Goal: Information Seeking & Learning: Learn about a topic

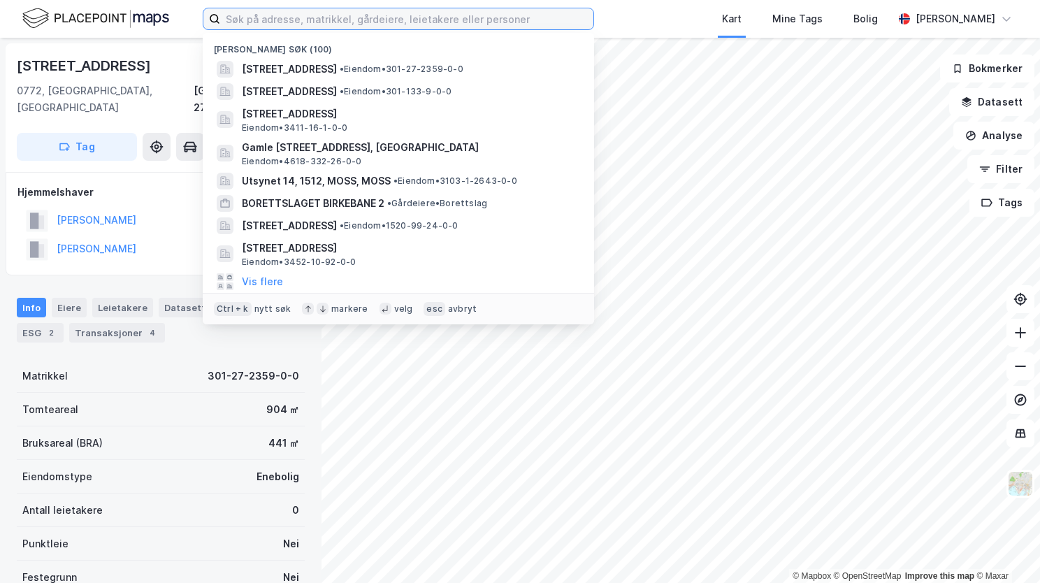
click at [271, 22] on input at bounding box center [406, 18] width 373 height 21
paste input "https://app.newsecmaps.com/discover/property/301-27-2359-0-0"
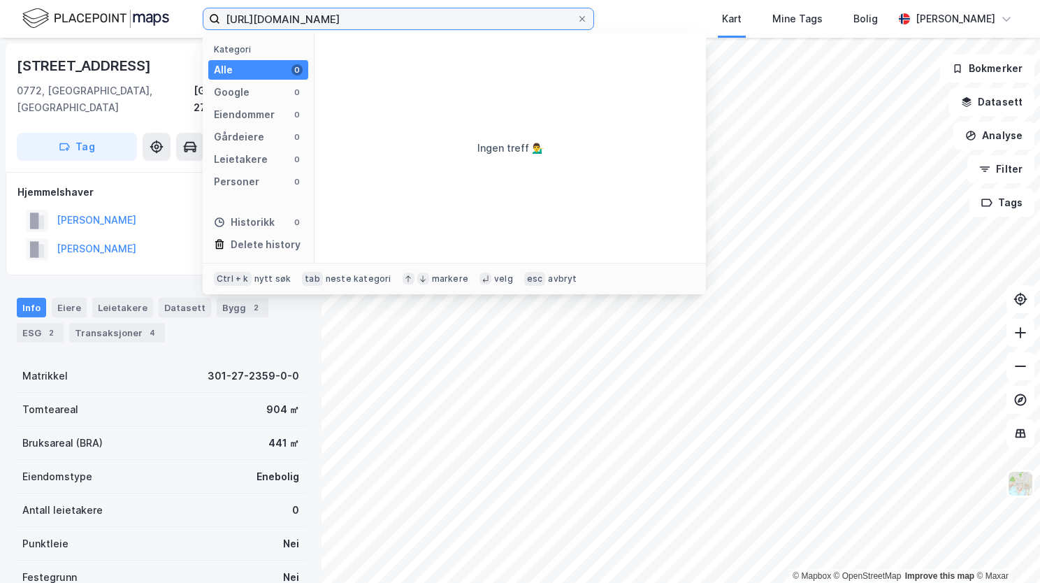
type input "https://app.newsecmaps.com/discover/property/301-27-2359-0-0"
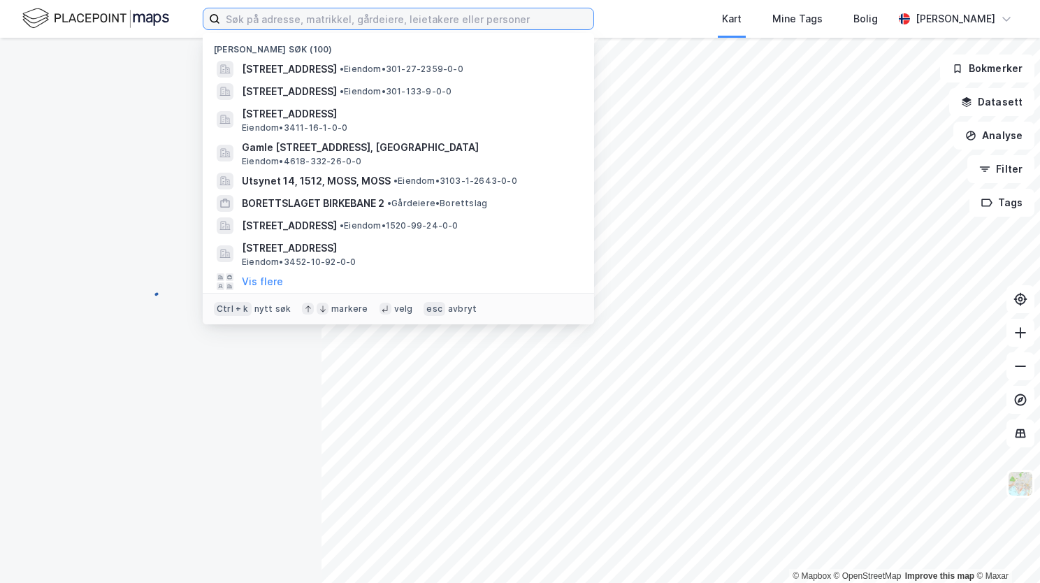
click at [287, 27] on input at bounding box center [406, 18] width 373 height 21
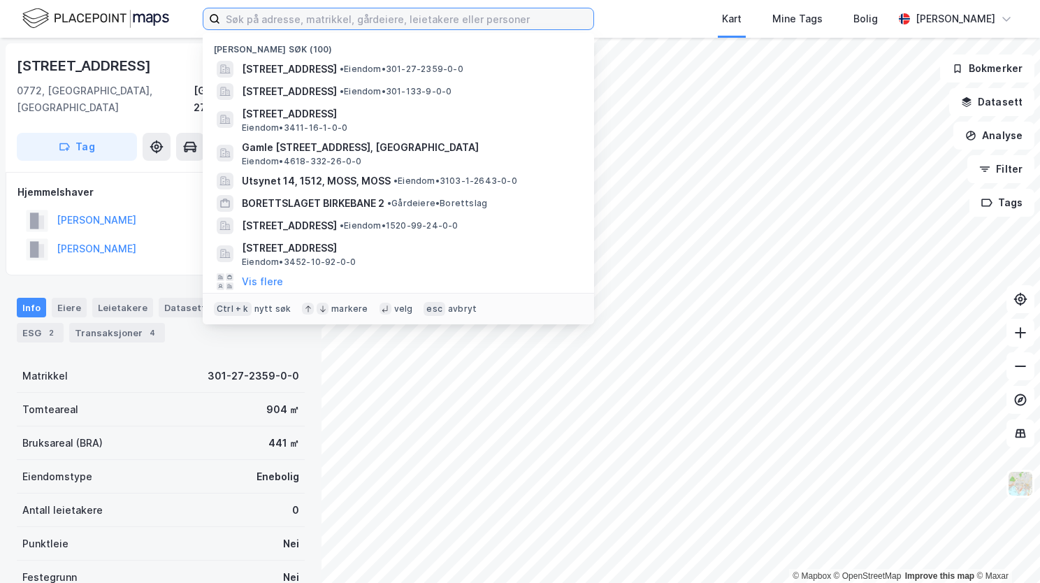
paste input "Tjømsveien 32, 4520 Lindesnes"
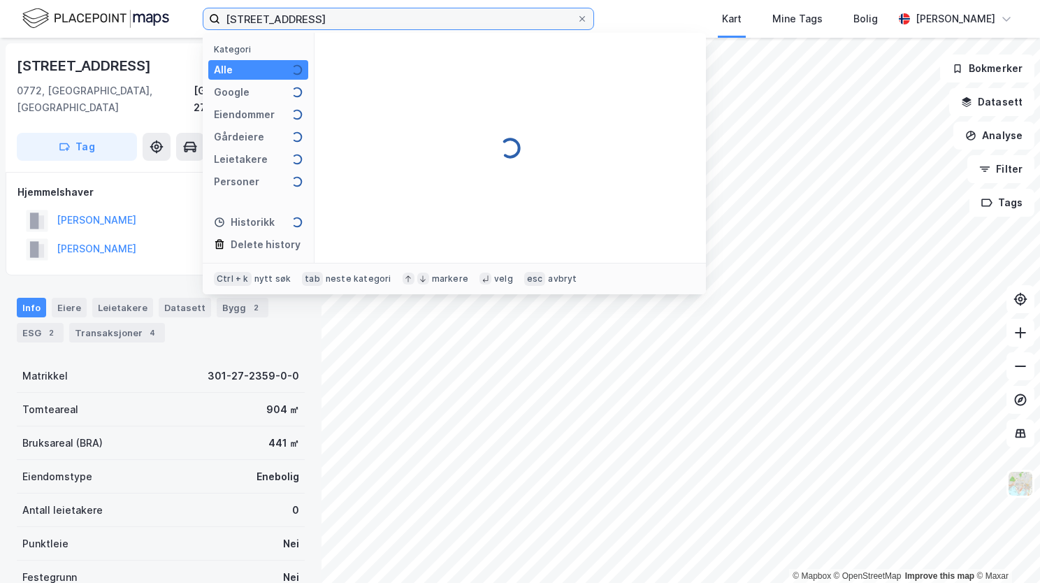
type input "Tjømsveien 32, 4520 Lindesnes"
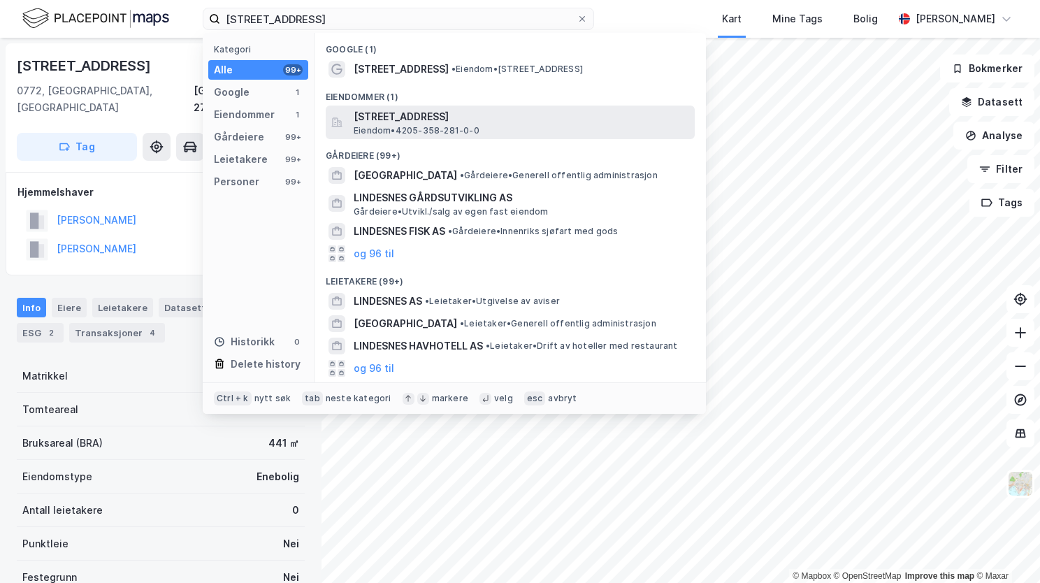
click at [406, 113] on span "Tjømsveien 32, 4520, LINDESNES, LINDESNES" at bounding box center [522, 116] width 336 height 17
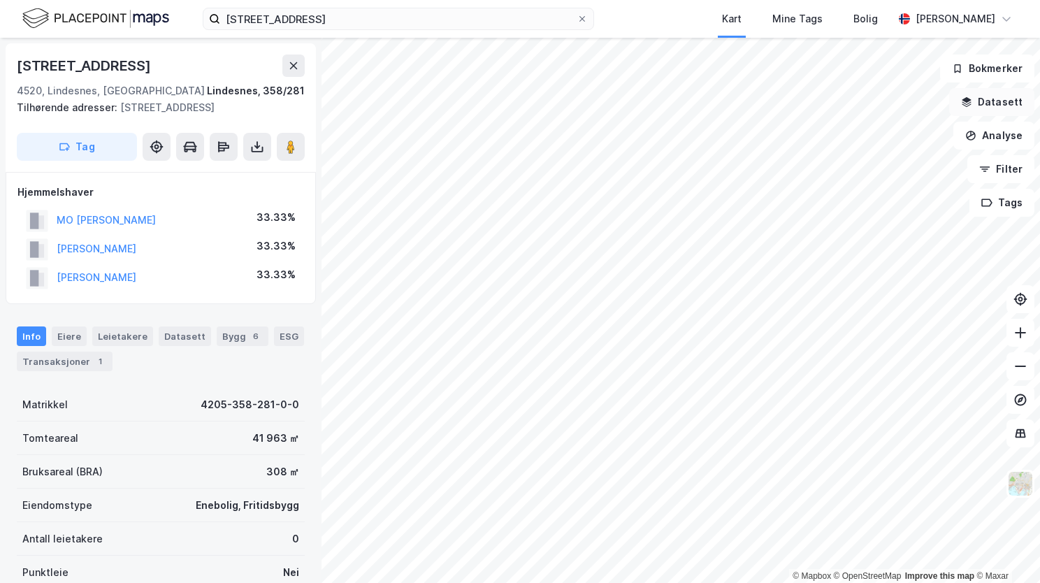
click at [990, 96] on button "Datasett" at bounding box center [991, 102] width 85 height 28
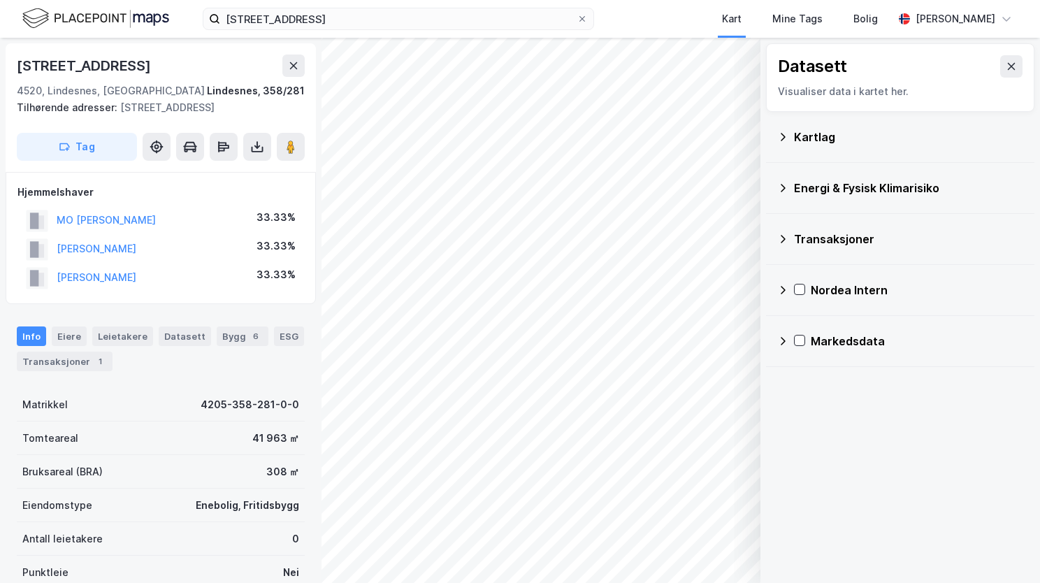
click at [784, 136] on icon at bounding box center [782, 136] width 11 height 11
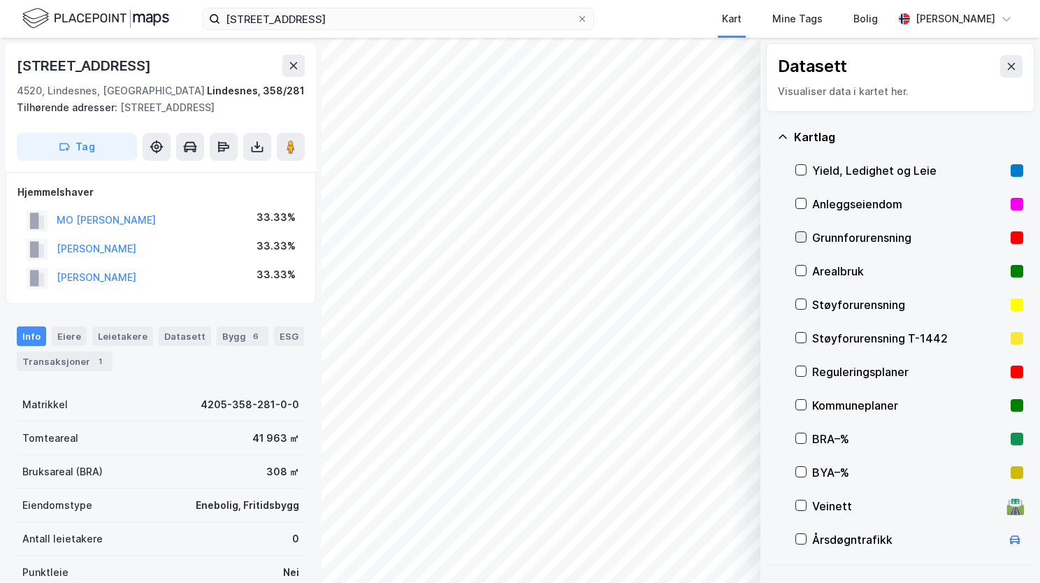
click at [802, 235] on icon at bounding box center [801, 237] width 10 height 10
click at [783, 135] on icon at bounding box center [783, 136] width 8 height 4
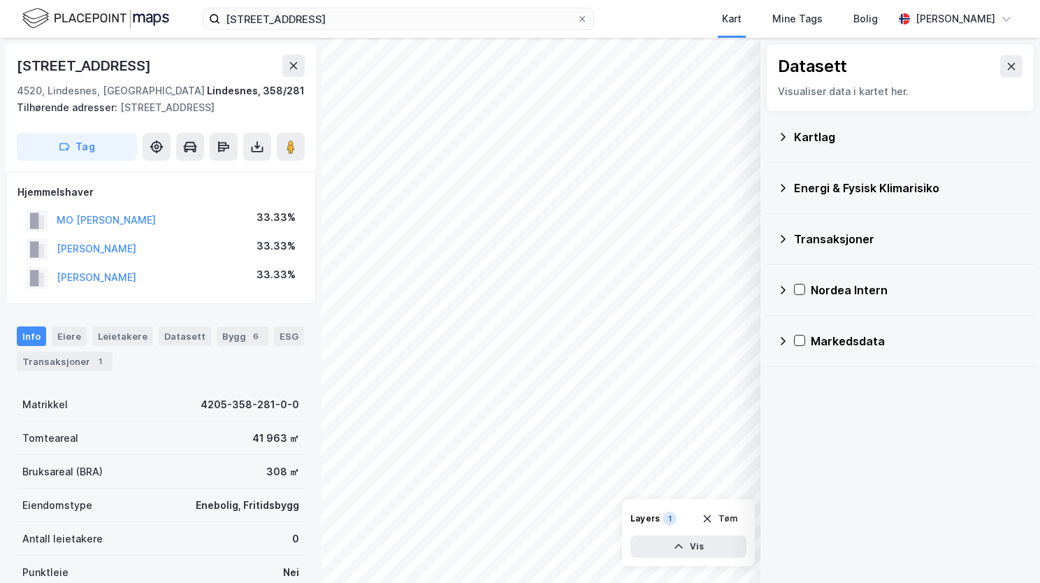
click at [784, 186] on icon at bounding box center [783, 188] width 5 height 8
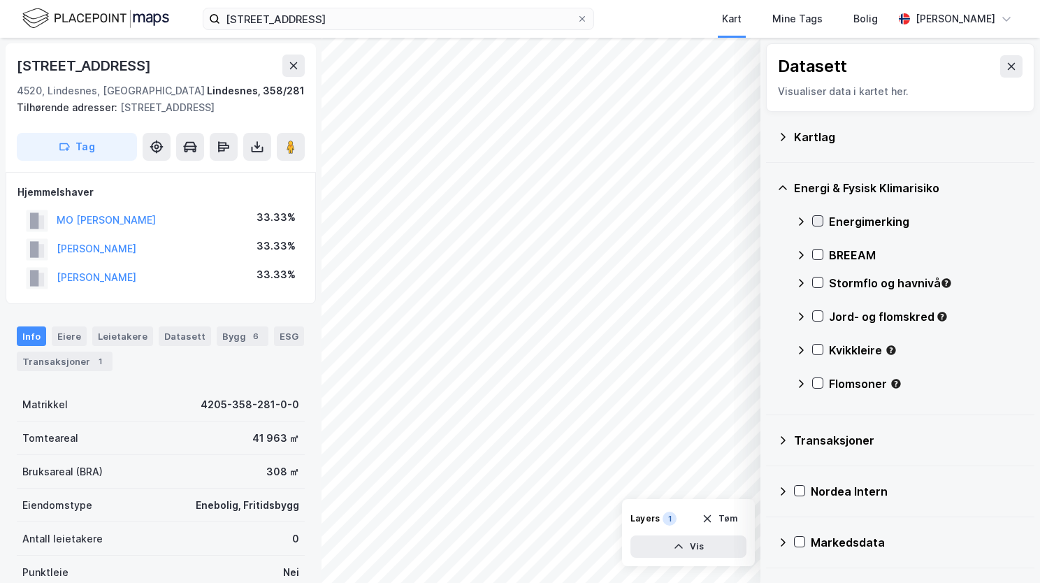
click at [815, 224] on icon at bounding box center [818, 221] width 10 height 10
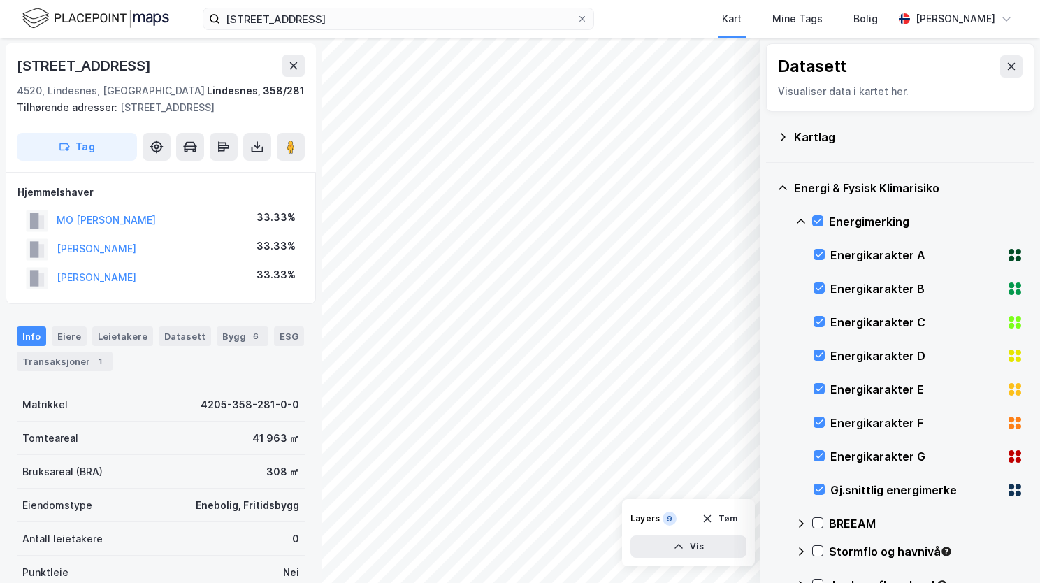
click at [775, 191] on div "Energi & Fysisk Klimarisiko Energimerking Energikarakter A Energikarakter B Ene…" at bounding box center [900, 423] width 268 height 521
click at [784, 188] on icon at bounding box center [782, 187] width 11 height 11
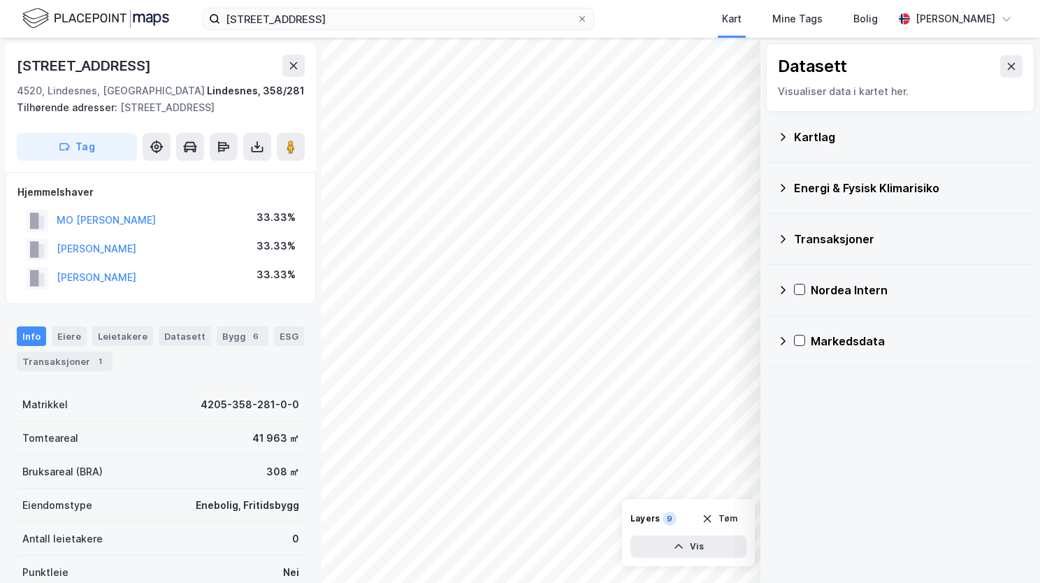
click at [787, 185] on icon at bounding box center [782, 187] width 11 height 11
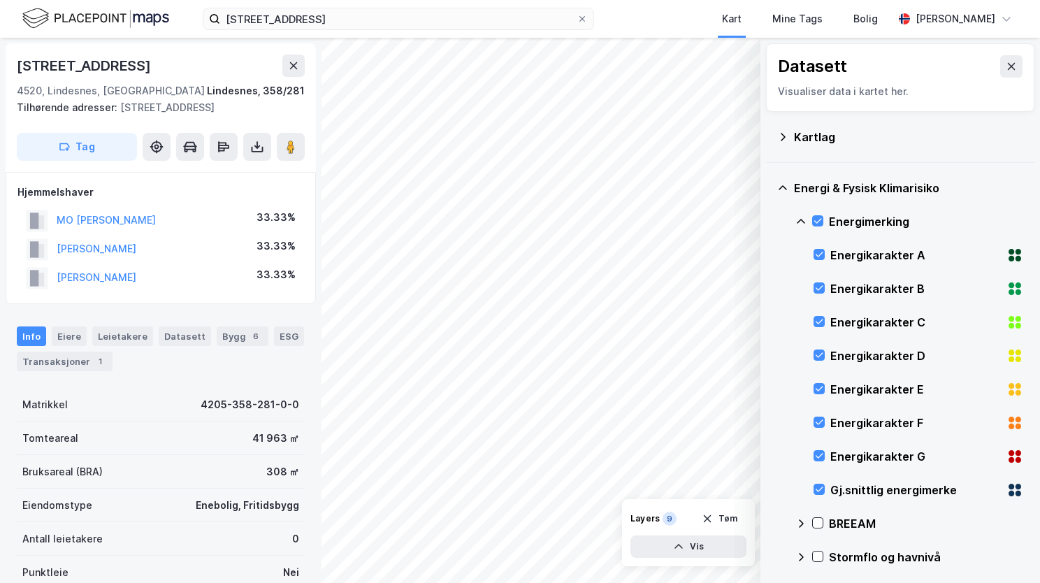
click at [787, 185] on icon at bounding box center [782, 187] width 11 height 11
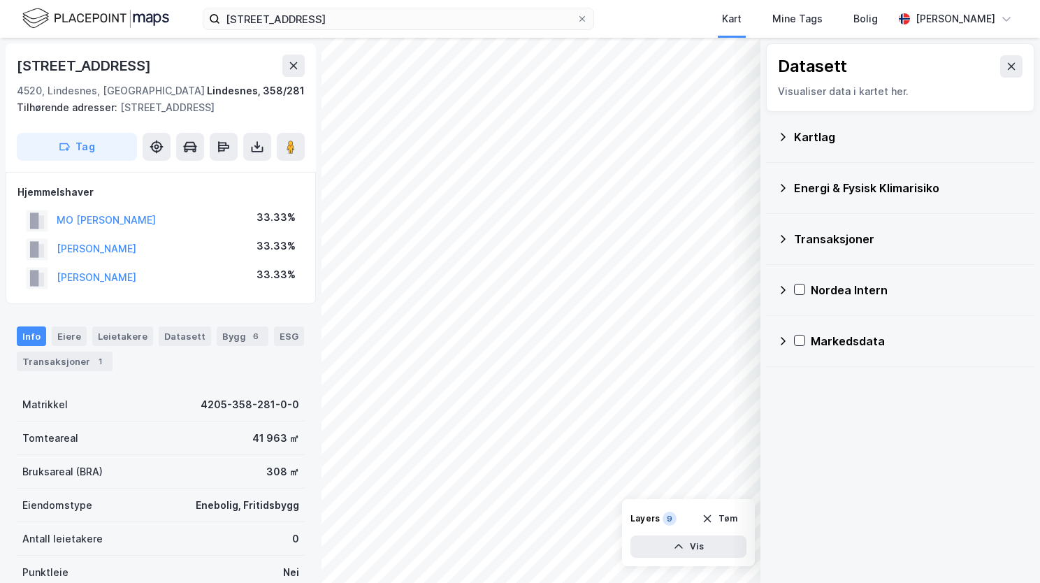
click at [782, 187] on icon at bounding box center [782, 187] width 11 height 11
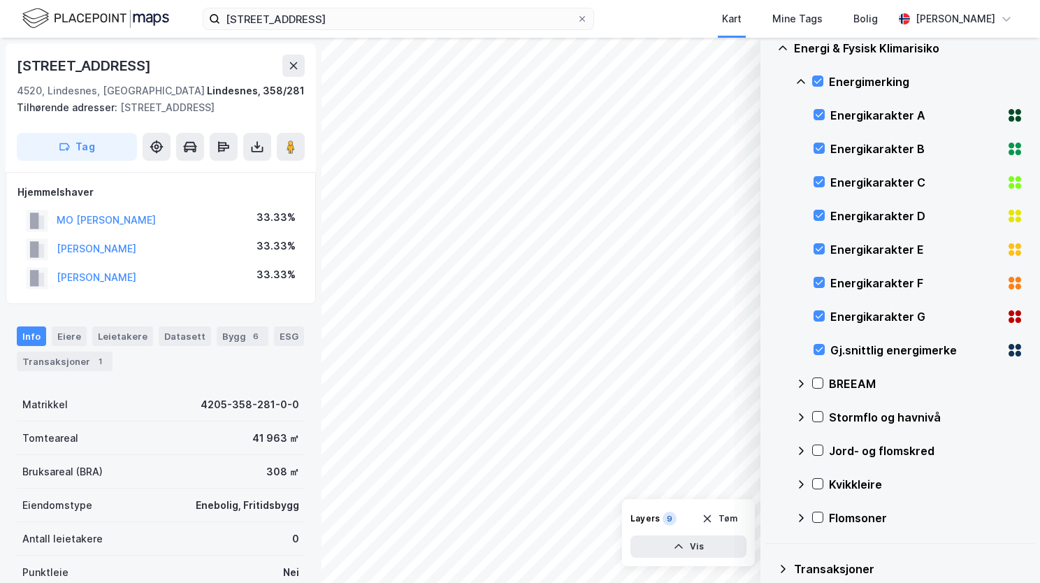
scroll to position [210, 0]
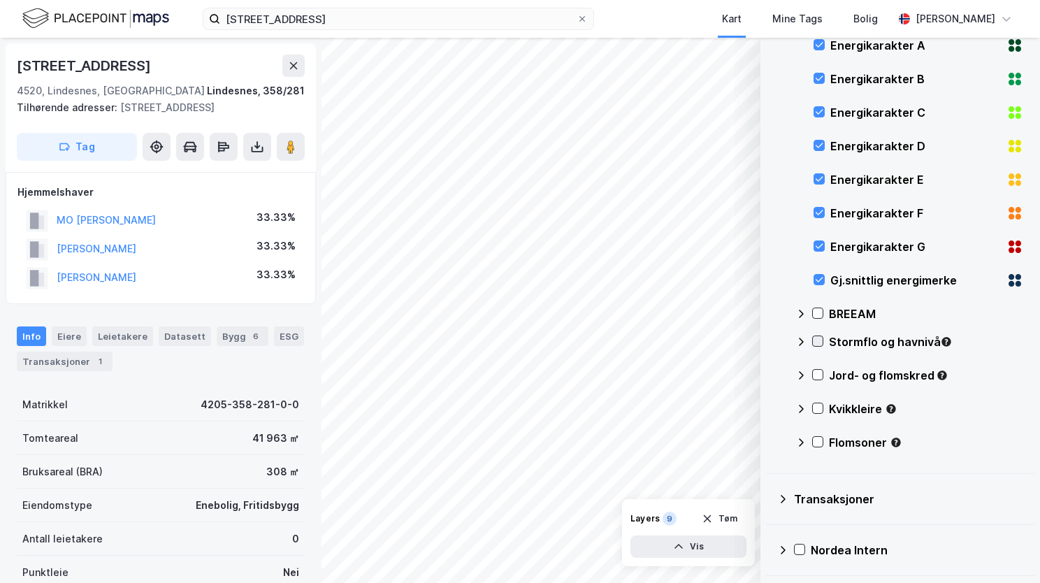
click at [822, 345] on div at bounding box center [817, 341] width 11 height 11
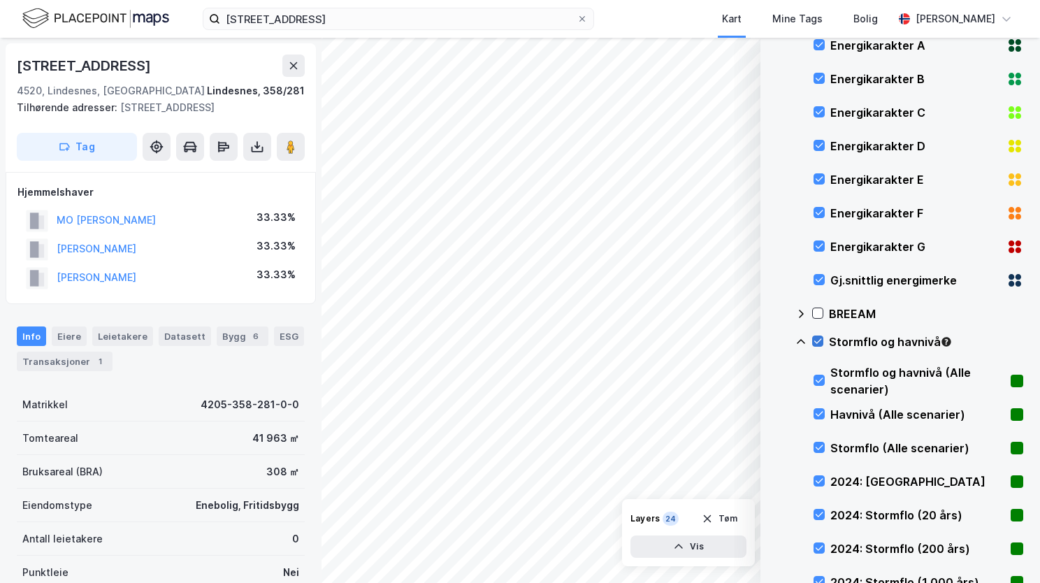
click at [816, 342] on icon at bounding box center [818, 341] width 8 height 5
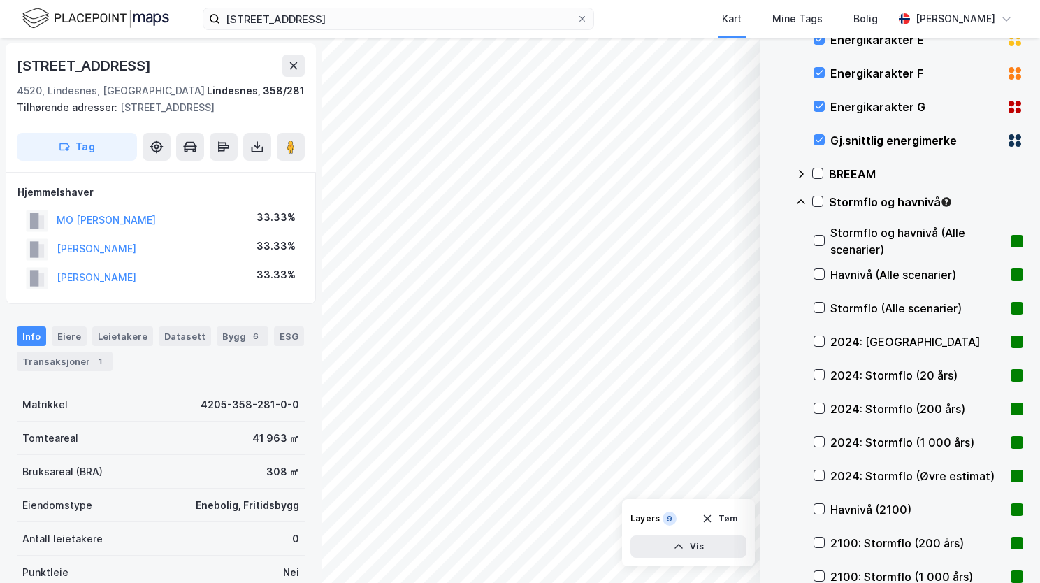
click at [825, 373] on div "2024: Stormflo (20 års)" at bounding box center [919, 376] width 210 height 34
click at [819, 409] on icon at bounding box center [820, 408] width 8 height 5
click at [823, 443] on icon at bounding box center [819, 442] width 10 height 10
click at [819, 477] on icon at bounding box center [820, 475] width 8 height 5
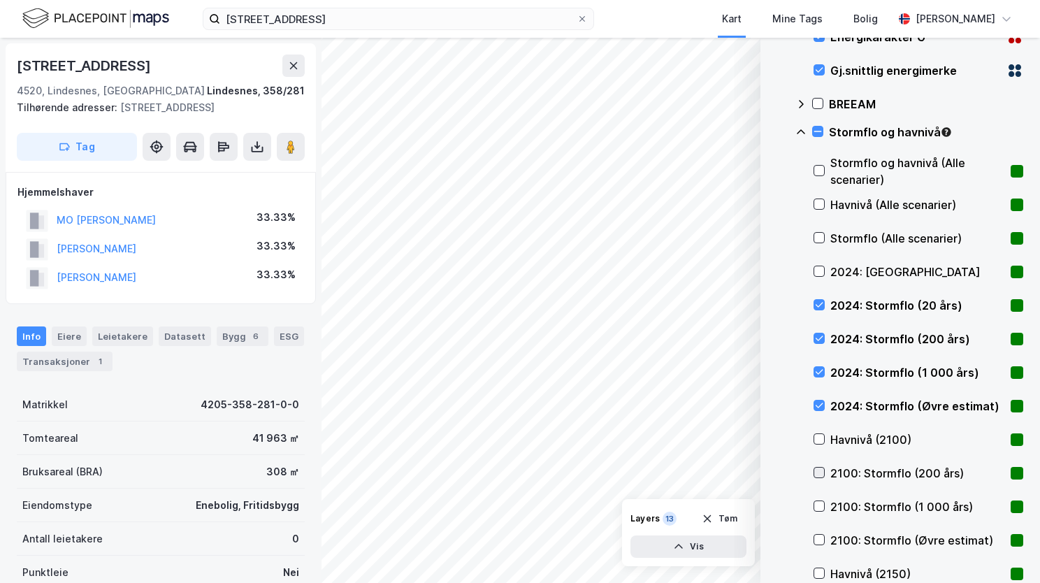
click at [821, 472] on icon at bounding box center [819, 473] width 10 height 10
click at [826, 502] on div "2100: Stormflo (1 000 års)" at bounding box center [919, 507] width 210 height 34
click at [825, 541] on div "2100: Stormflo (Øvre estimat)" at bounding box center [919, 541] width 210 height 34
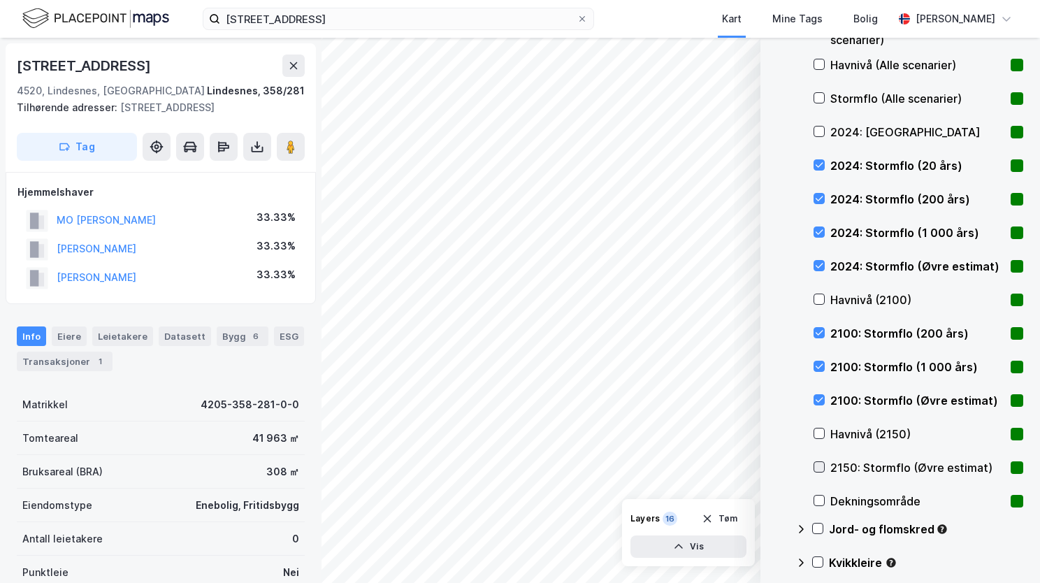
click at [823, 466] on icon at bounding box center [819, 467] width 10 height 10
click at [825, 440] on div "Havnivå (2150)" at bounding box center [919, 434] width 210 height 34
click at [819, 466] on icon at bounding box center [819, 467] width 10 height 10
click at [821, 441] on div "Havnivå (2150)" at bounding box center [919, 434] width 210 height 34
click at [822, 526] on icon at bounding box center [818, 529] width 10 height 10
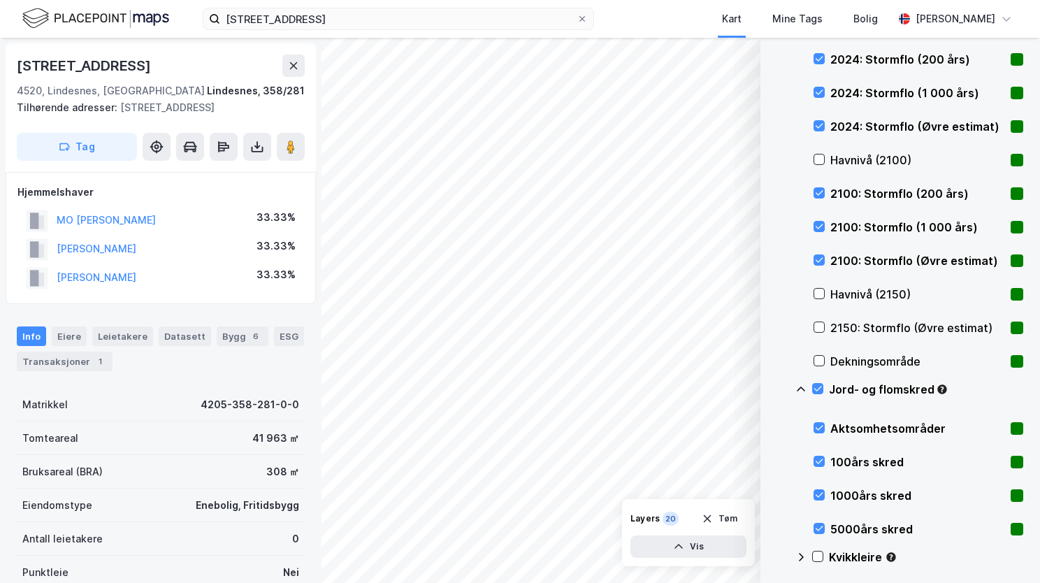
scroll to position [839, 0]
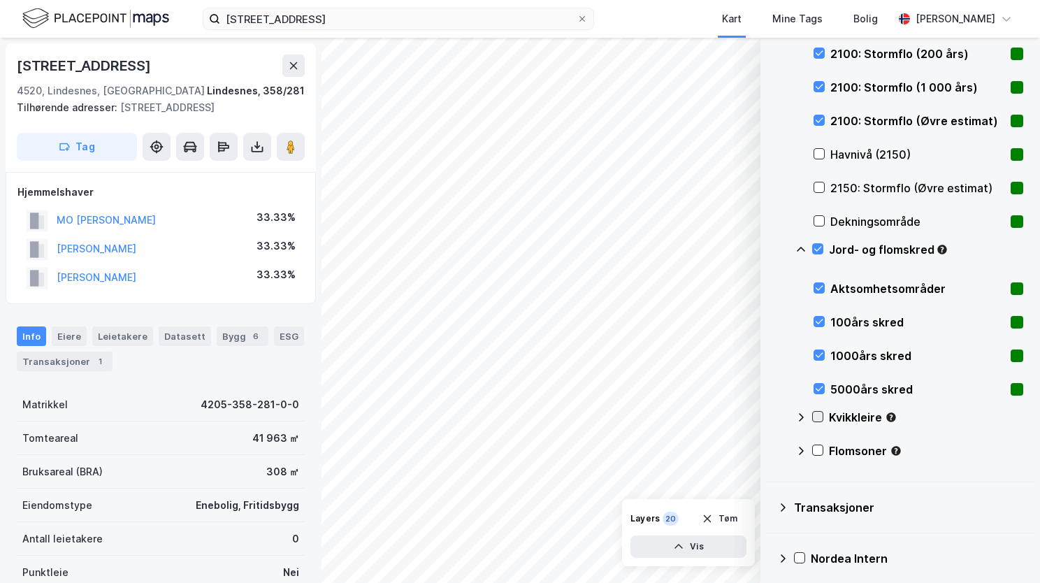
click at [819, 422] on div at bounding box center [817, 416] width 11 height 11
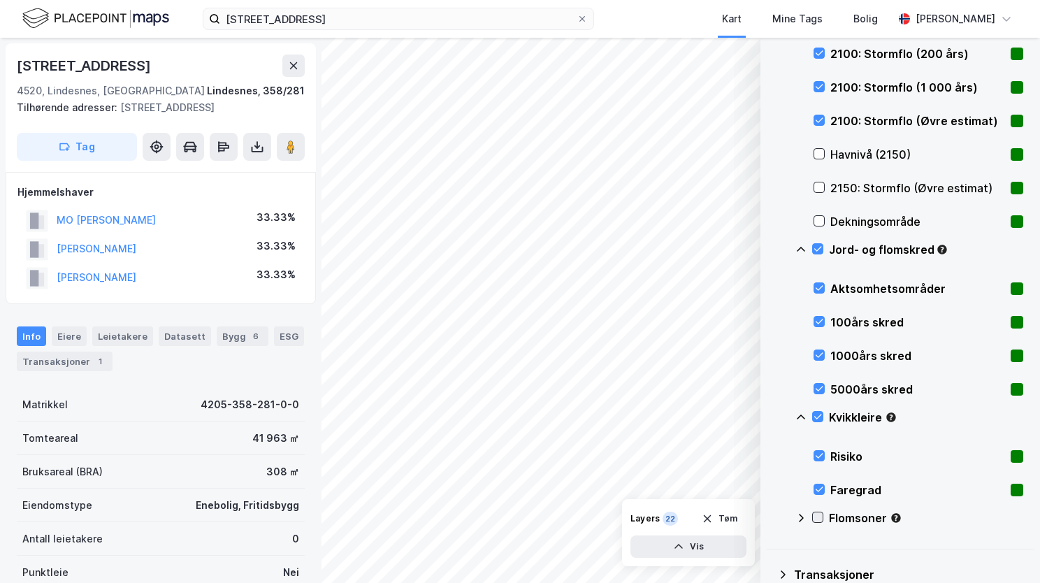
click at [814, 521] on icon at bounding box center [818, 517] width 10 height 10
click at [801, 247] on icon at bounding box center [800, 249] width 11 height 11
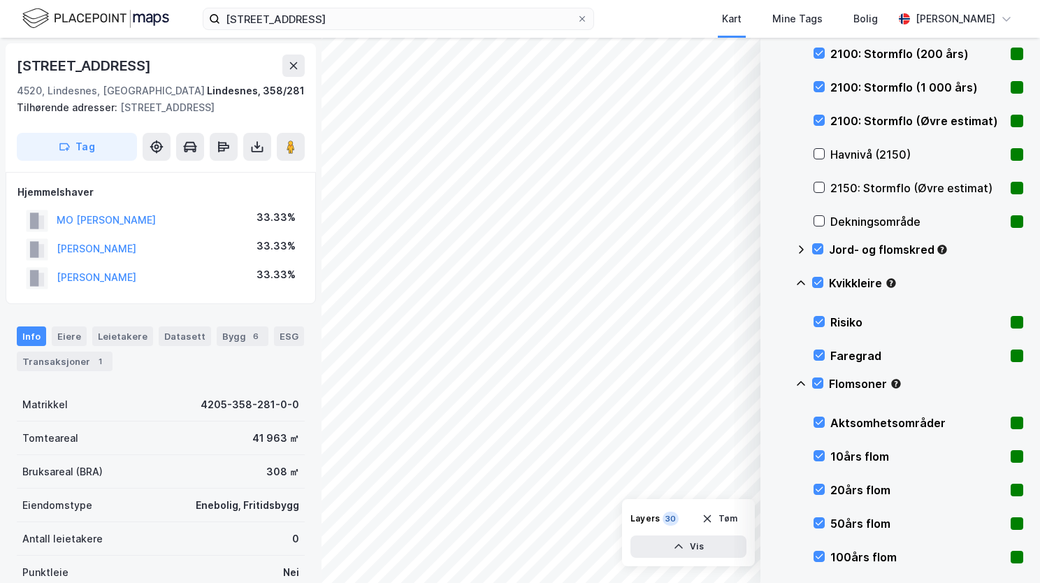
click at [802, 386] on icon at bounding box center [800, 383] width 11 height 11
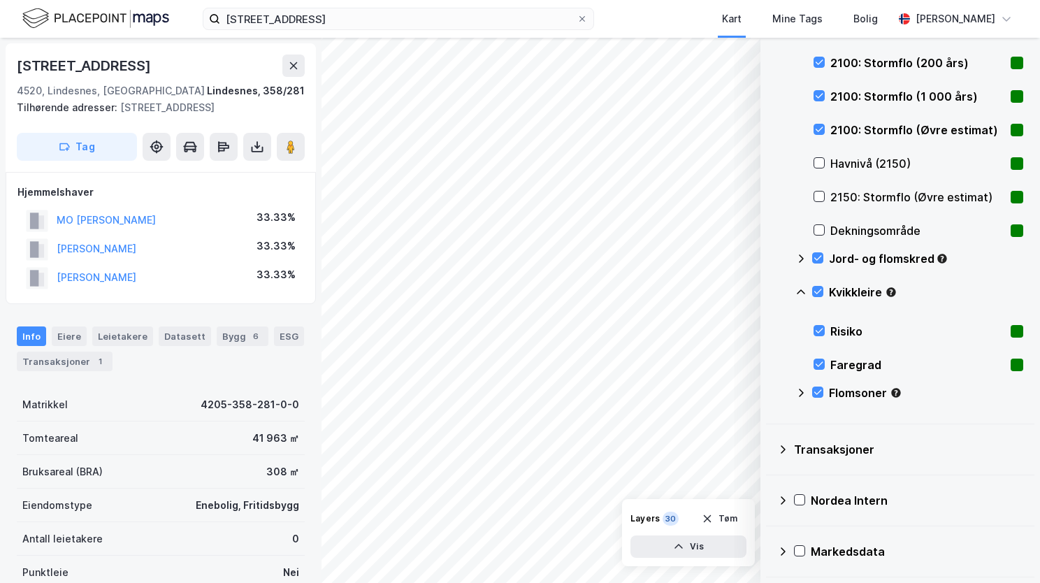
scroll to position [828, 0]
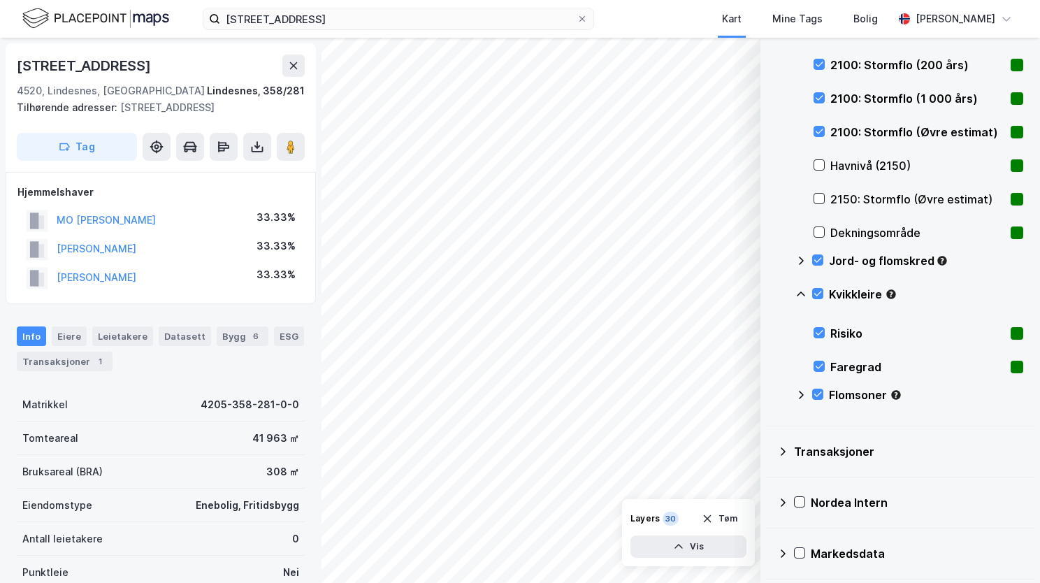
click at [797, 289] on icon at bounding box center [800, 294] width 11 height 11
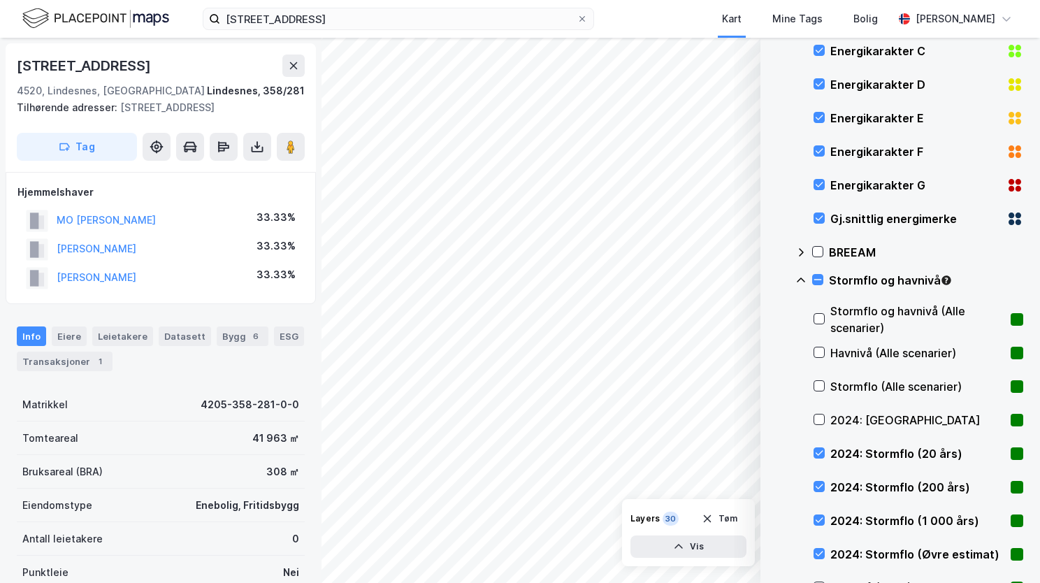
scroll to position [201, 0]
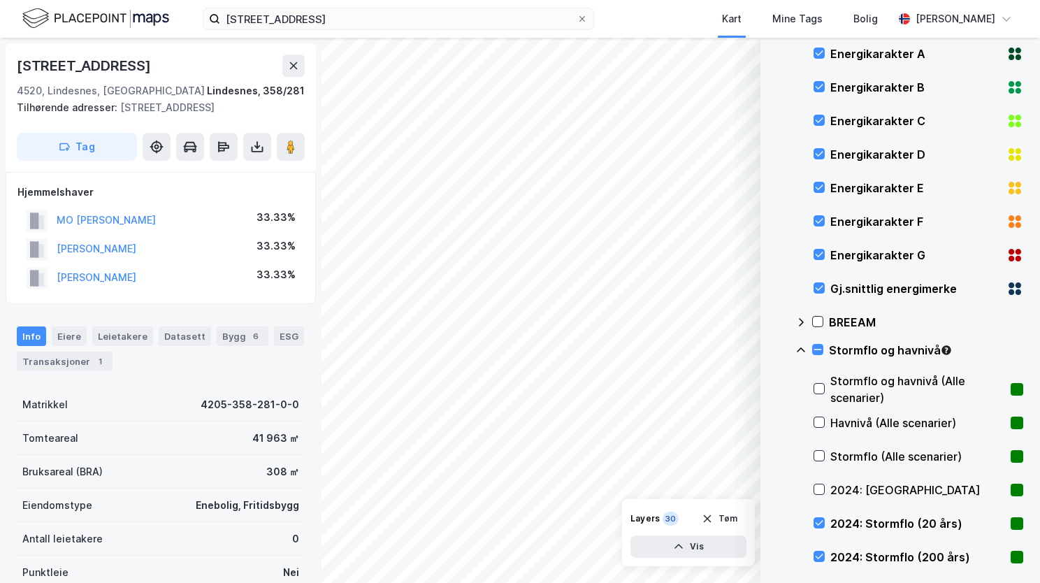
click at [804, 348] on icon at bounding box center [800, 350] width 11 height 11
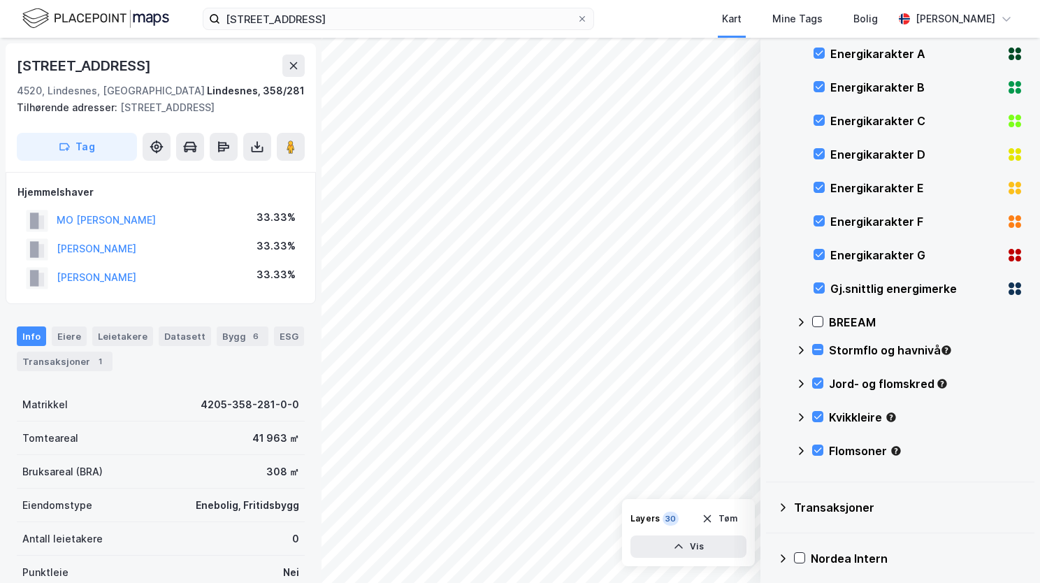
scroll to position [0, 0]
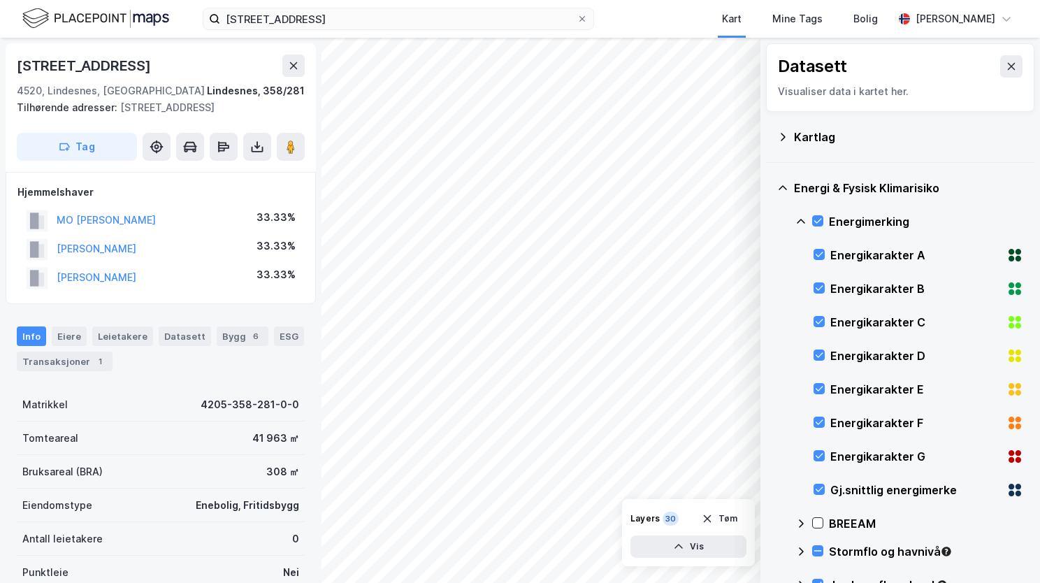
click at [786, 188] on icon at bounding box center [783, 187] width 8 height 5
